Goal: Transaction & Acquisition: Purchase product/service

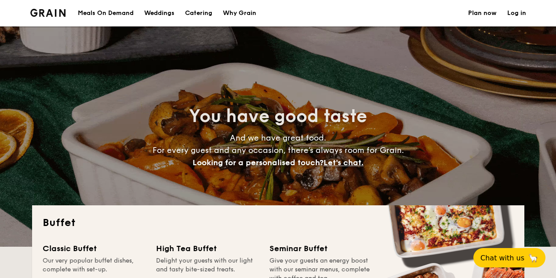
select select
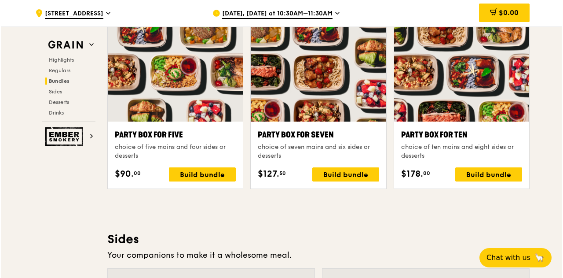
scroll to position [1696, 0]
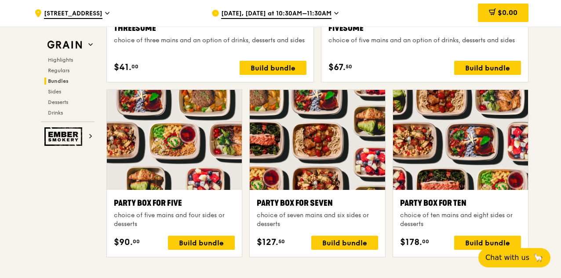
click at [448, 204] on div "Party Box for Ten" at bounding box center [460, 203] width 121 height 12
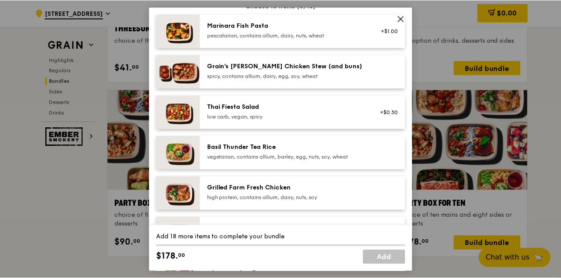
scroll to position [132, 0]
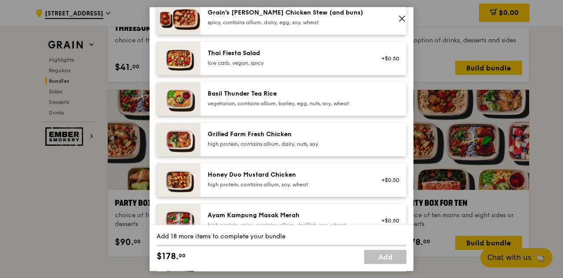
click at [399, 17] on icon at bounding box center [402, 19] width 8 height 8
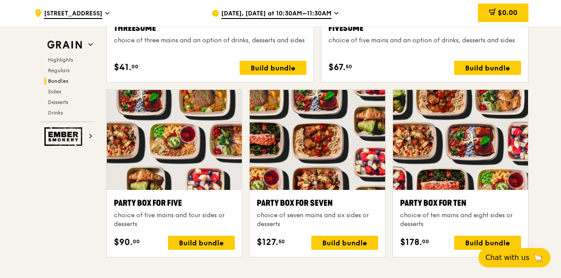
click at [268, 13] on span "Sep 12, Tomorrow at 10:30AM–11:30AM" at bounding box center [276, 14] width 110 height 10
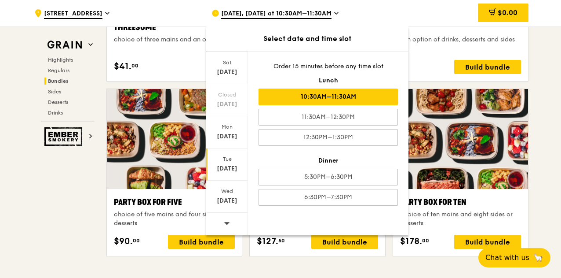
scroll to position [1740, 0]
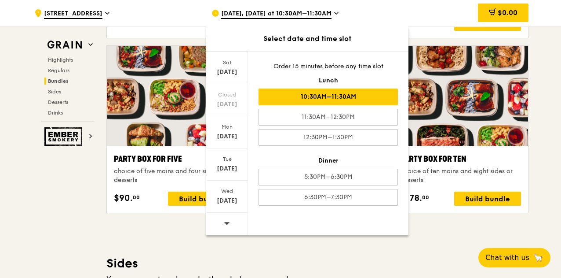
click at [237, 216] on div at bounding box center [227, 223] width 42 height 22
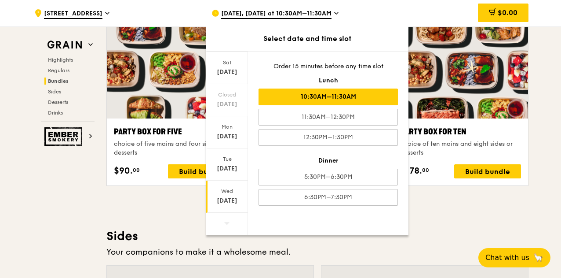
scroll to position [1784, 0]
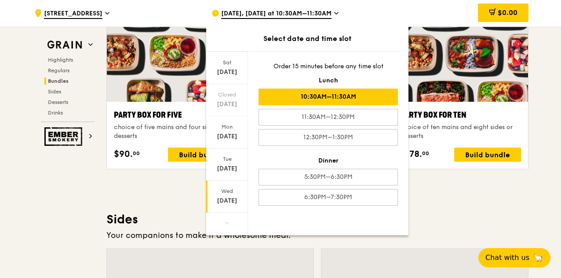
click at [225, 190] on div "Wed" at bounding box center [227, 190] width 39 height 7
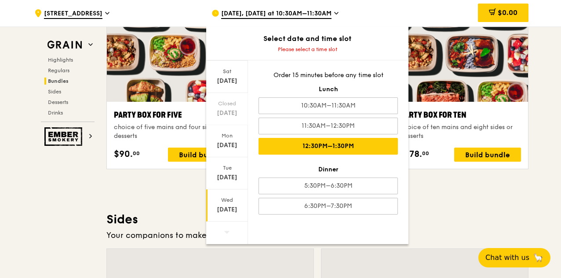
click at [304, 144] on div "12:30PM–1:30PM" at bounding box center [328, 146] width 139 height 17
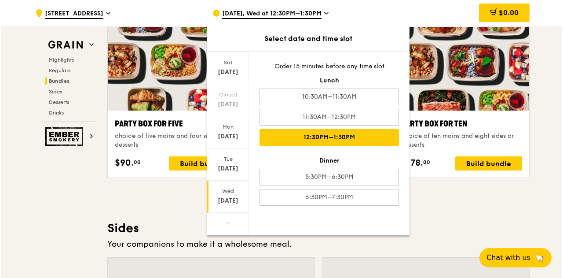
scroll to position [1792, 0]
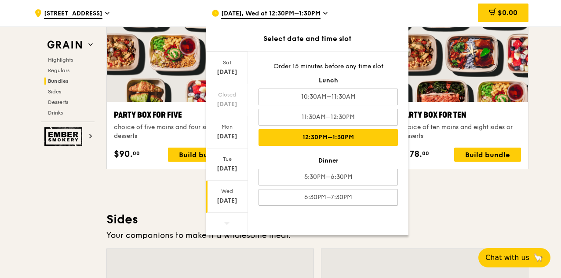
click at [335, 134] on div "12:30PM–1:30PM" at bounding box center [328, 137] width 139 height 17
click at [541, 103] on div ".cls-1 { fill: none; stroke: #fff; stroke-linecap: round; stroke-linejoin: roun…" at bounding box center [280, 95] width 561 height 3723
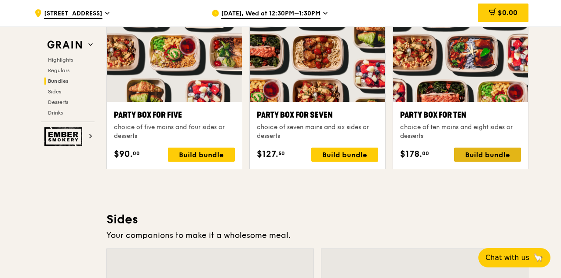
drag, startPoint x: 491, startPoint y: 145, endPoint x: 490, endPoint y: 152, distance: 6.8
click at [490, 152] on div "Build bundle" at bounding box center [487, 154] width 67 height 14
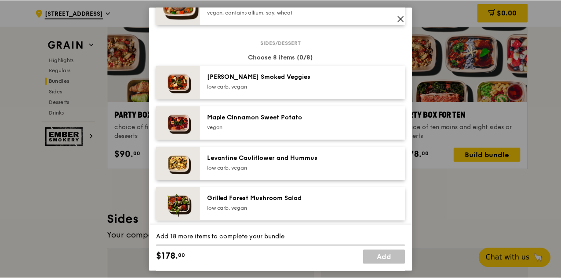
scroll to position [440, 0]
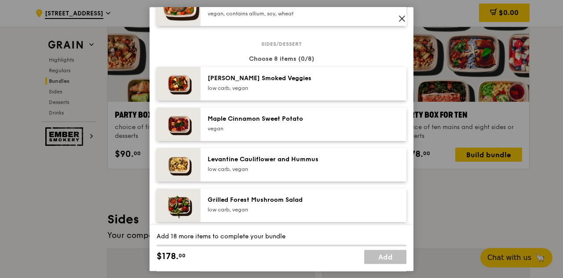
click at [404, 19] on icon at bounding box center [402, 19] width 8 height 8
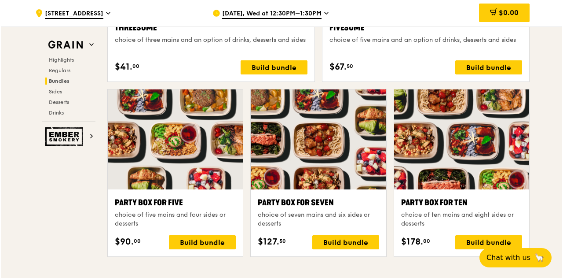
scroll to position [1704, 0]
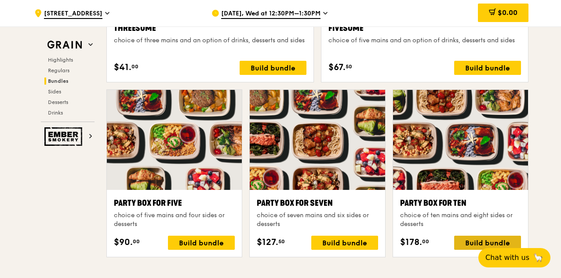
click at [490, 239] on div "Build bundle" at bounding box center [487, 242] width 67 height 14
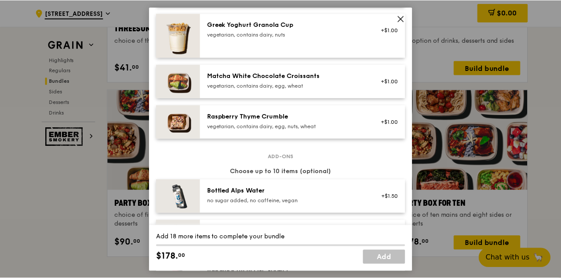
scroll to position [778, 0]
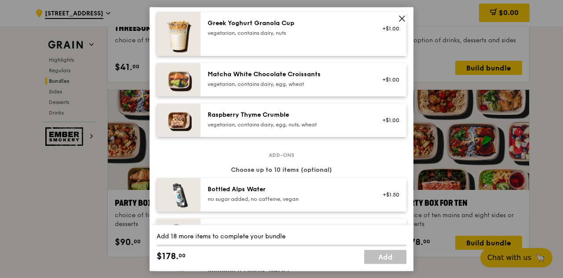
click at [402, 18] on icon at bounding box center [401, 18] width 5 height 5
